Goal: Task Accomplishment & Management: Use online tool/utility

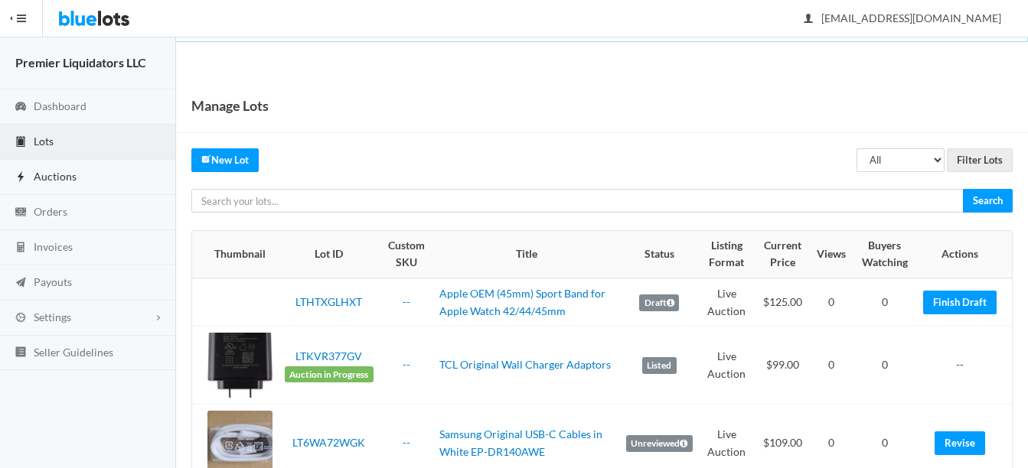
click at [47, 178] on span "Auctions" at bounding box center [55, 176] width 43 height 13
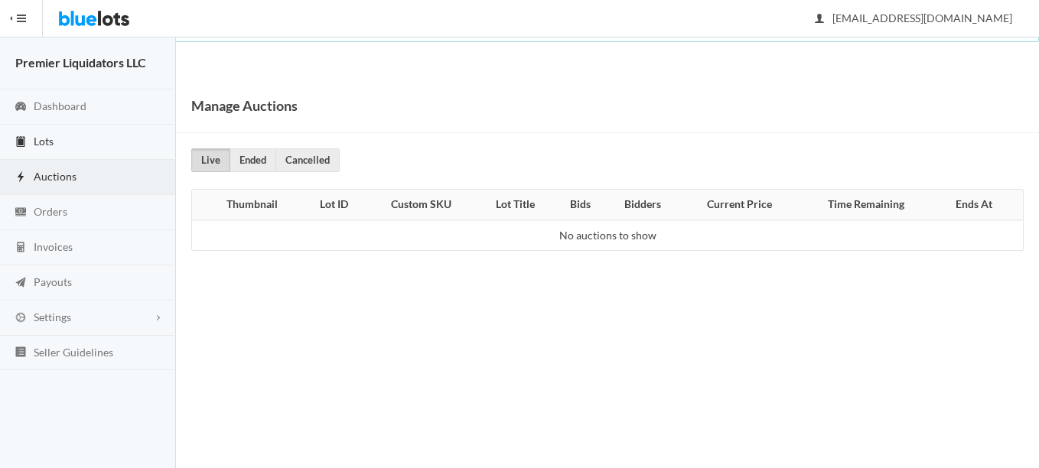
click at [41, 135] on span "Lots" at bounding box center [44, 141] width 20 height 13
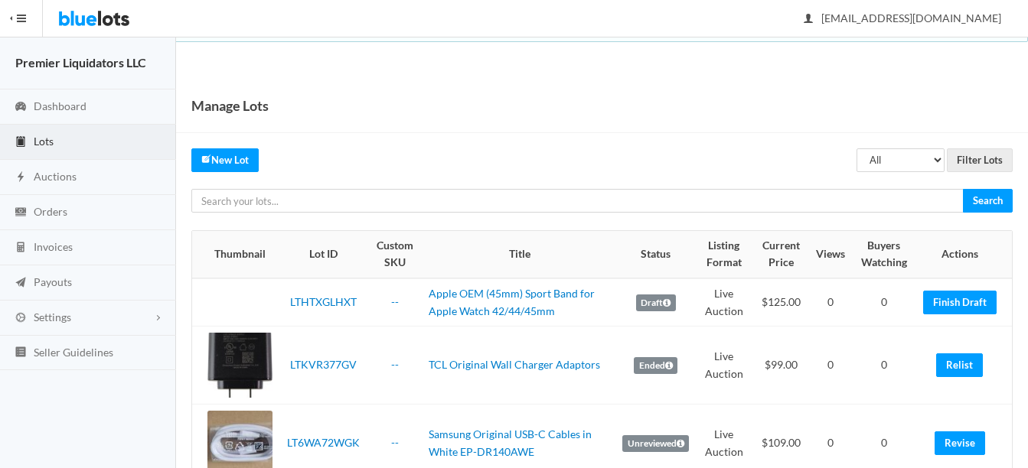
scroll to position [77, 0]
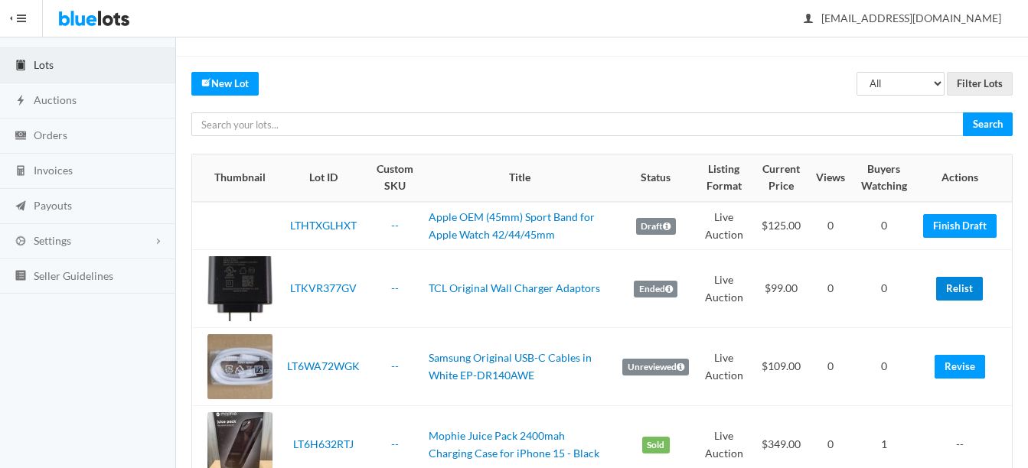
click at [958, 290] on link "Relist" at bounding box center [959, 289] width 47 height 24
